Goal: Task Accomplishment & Management: Manage account settings

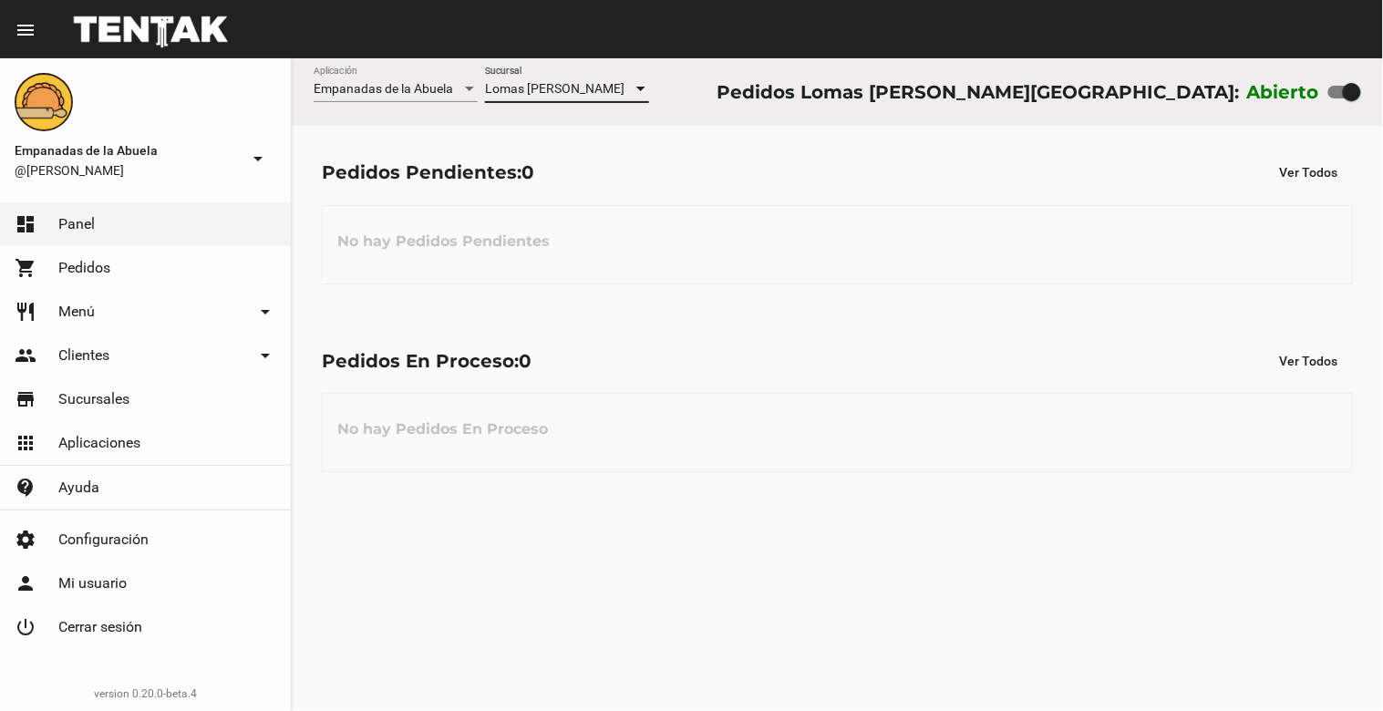
click at [587, 88] on span "Lomas [PERSON_NAME]" at bounding box center [554, 88] width 139 height 15
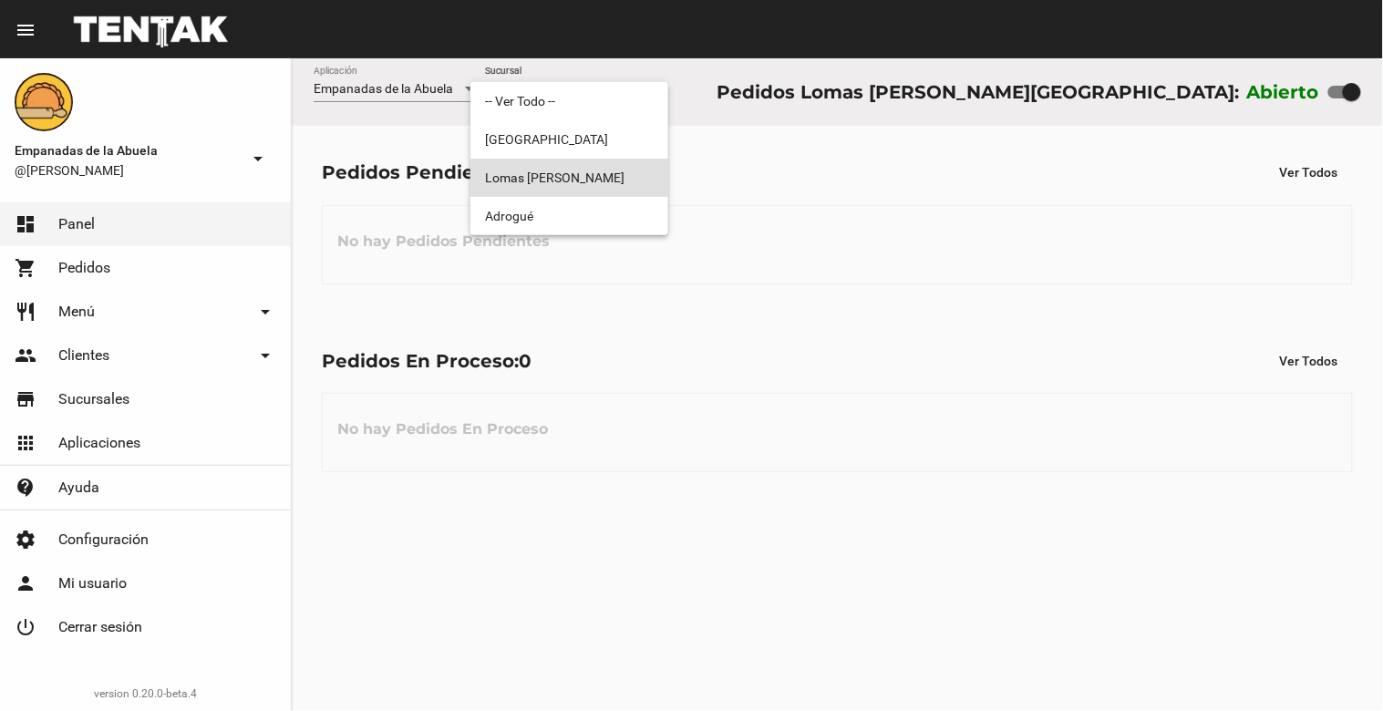
click at [872, 135] on div at bounding box center [691, 355] width 1383 height 711
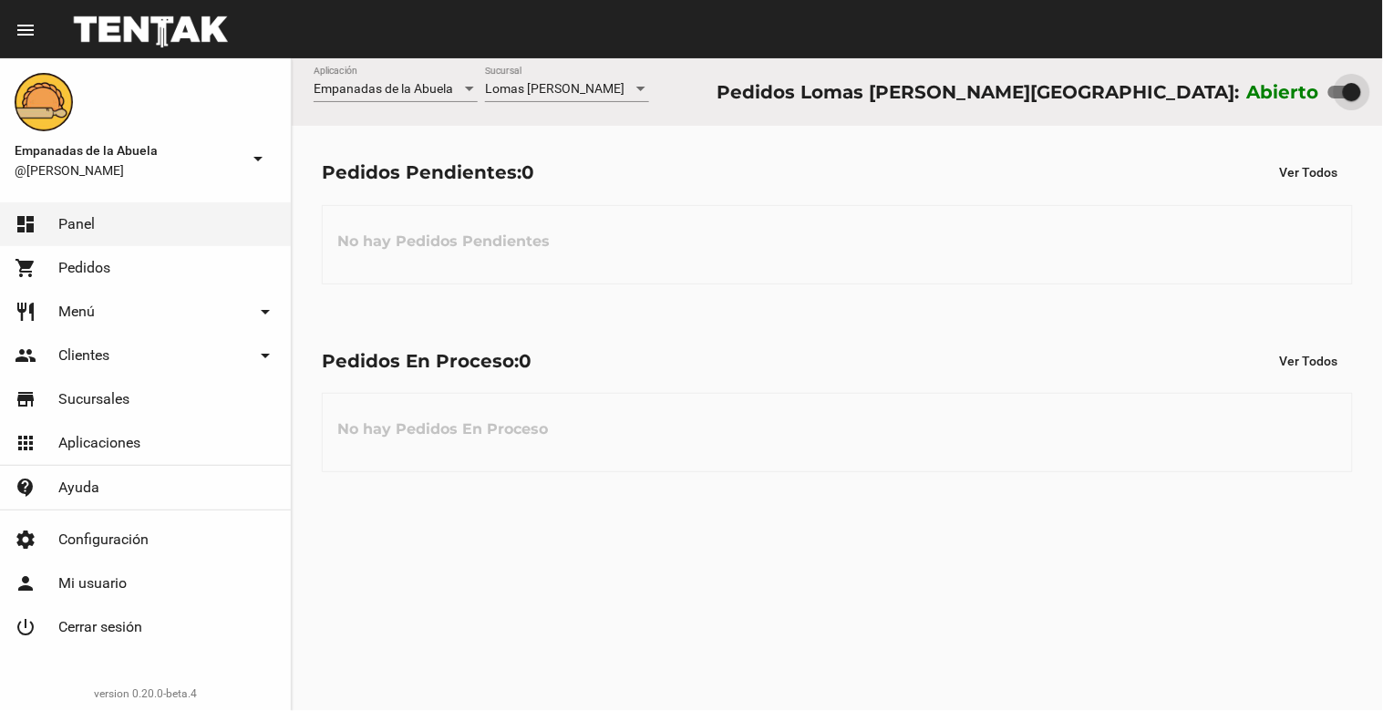
click at [1342, 98] on div at bounding box center [1344, 92] width 33 height 13
click at [1338, 98] on input "checkbox" at bounding box center [1337, 98] width 1 height 1
click at [1354, 92] on div at bounding box center [1344, 92] width 33 height 13
click at [1349, 94] on div at bounding box center [1344, 92] width 33 height 13
drag, startPoint x: 1342, startPoint y: 96, endPoint x: 1373, endPoint y: 103, distance: 31.8
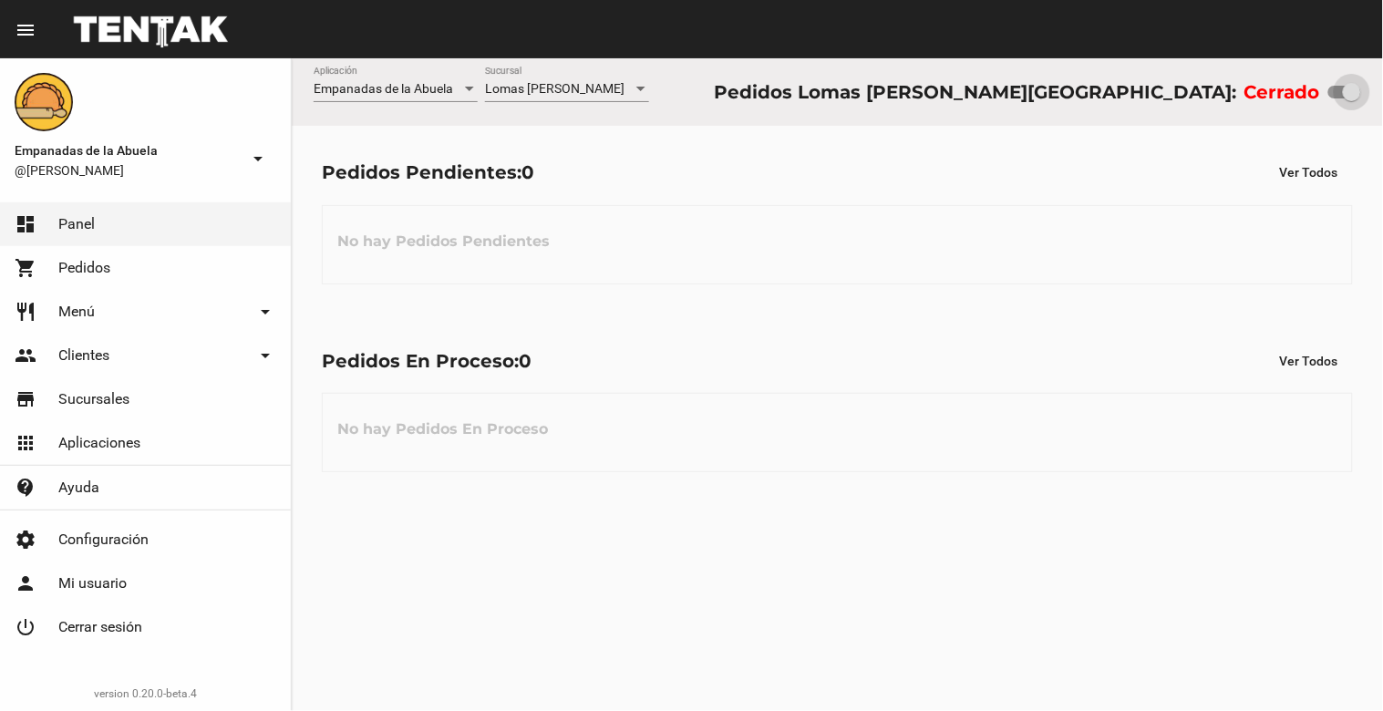
click at [1371, 103] on div "Empanadas de la Abuela Aplicación [GEOGRAPHIC_DATA][PERSON_NAME] [GEOGRAPHIC_DA…" at bounding box center [837, 91] width 1091 height 67
drag, startPoint x: 1342, startPoint y: 84, endPoint x: 885, endPoint y: 189, distance: 468.7
click at [885, 189] on div "Pedidos Pendientes: 0 Ver Todos No hay Pedidos Pendientes" at bounding box center [837, 220] width 1091 height 188
click at [1338, 92] on div at bounding box center [1344, 92] width 33 height 13
click at [1338, 98] on input "checkbox" at bounding box center [1337, 98] width 1 height 1
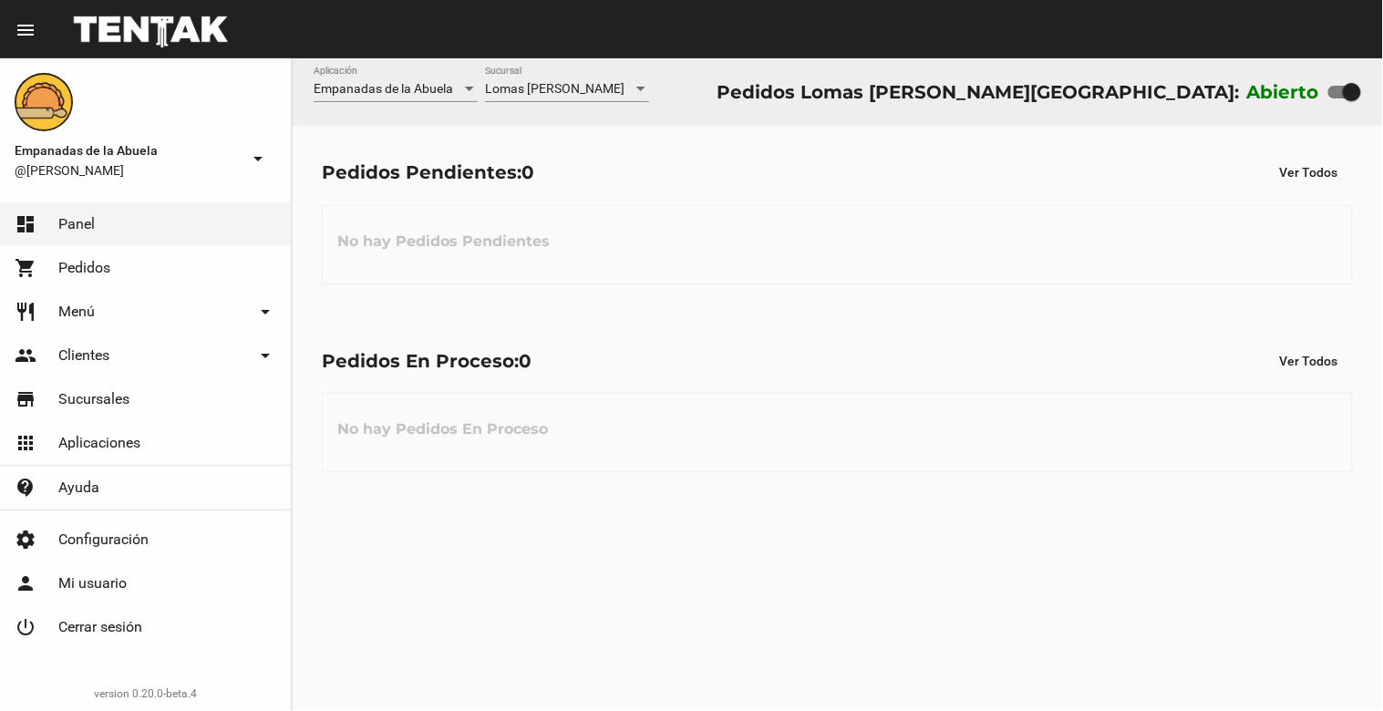
checkbox input "false"
click at [1306, 3] on mat-toolbar "menu Resumen" at bounding box center [691, 29] width 1383 height 58
